Goal: Information Seeking & Learning: Learn about a topic

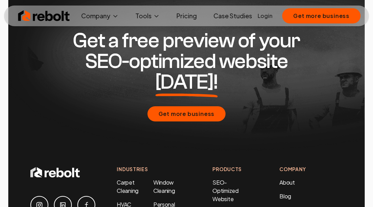
scroll to position [3486, 0]
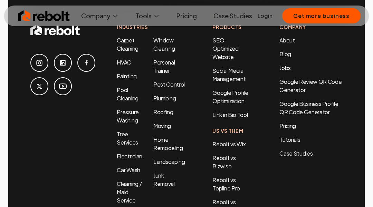
scroll to position [3486, 0]
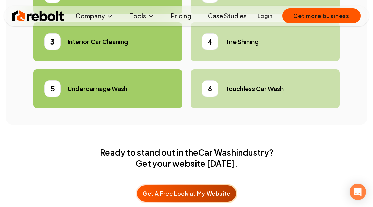
scroll to position [3563, 0]
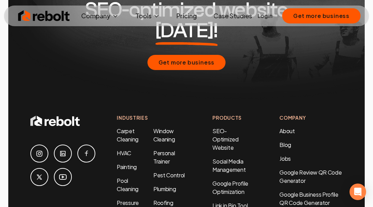
scroll to position [3574, 0]
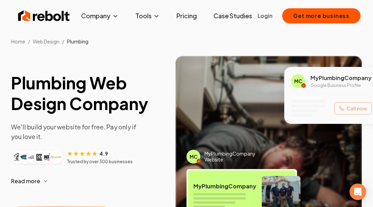
scroll to position [3563, 0]
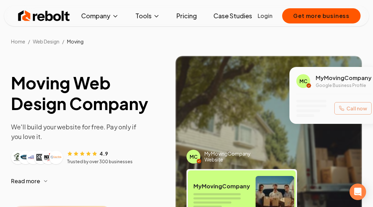
scroll to position [3563, 0]
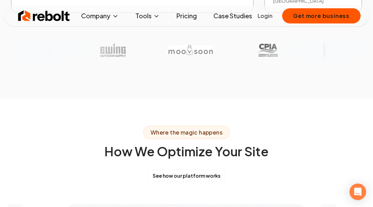
scroll to position [3601, 0]
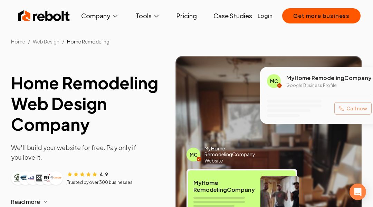
scroll to position [3612, 0]
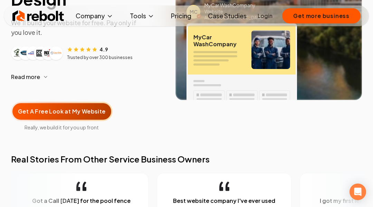
scroll to position [710, 0]
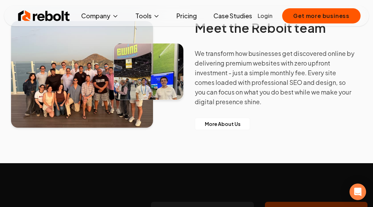
scroll to position [3430, 0]
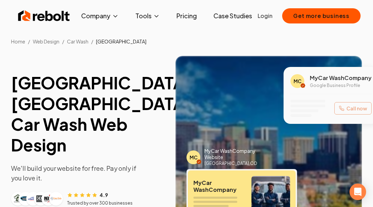
scroll to position [3568, 0]
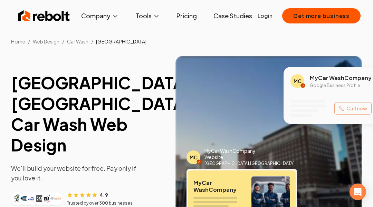
scroll to position [3568, 0]
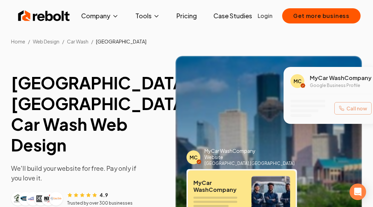
scroll to position [3568, 0]
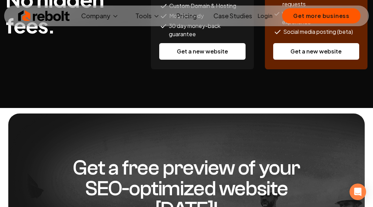
scroll to position [3562, 0]
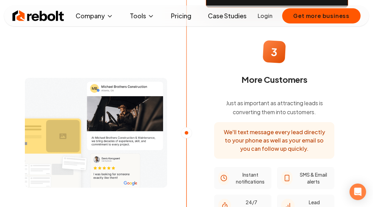
scroll to position [3173, 0]
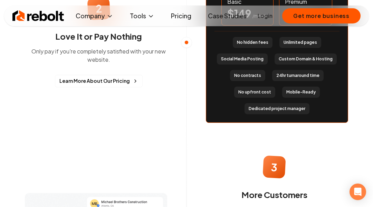
scroll to position [1503, 0]
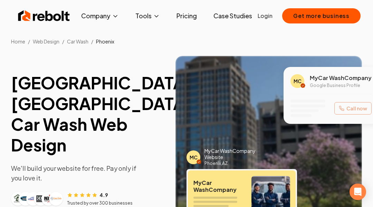
scroll to position [16, 0]
